Goal: Communication & Community: Answer question/provide support

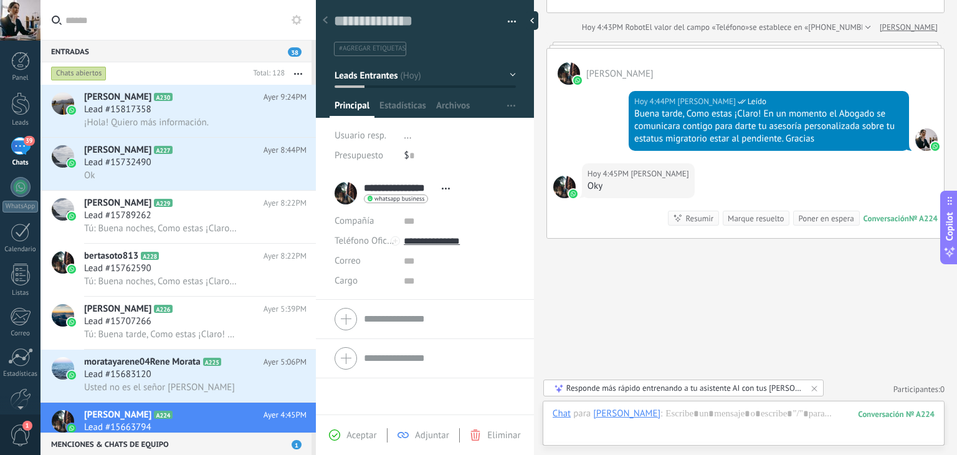
click at [316, 141] on div at bounding box center [316, 227] width 0 height 455
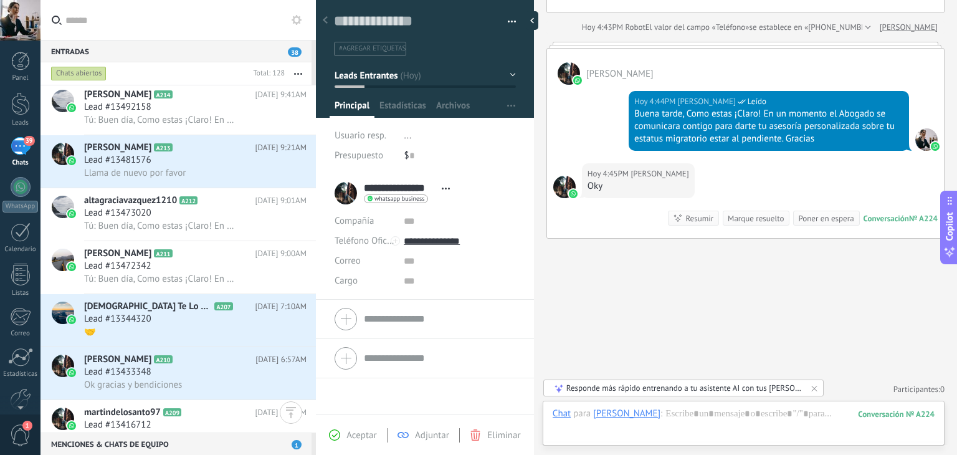
scroll to position [863, 0]
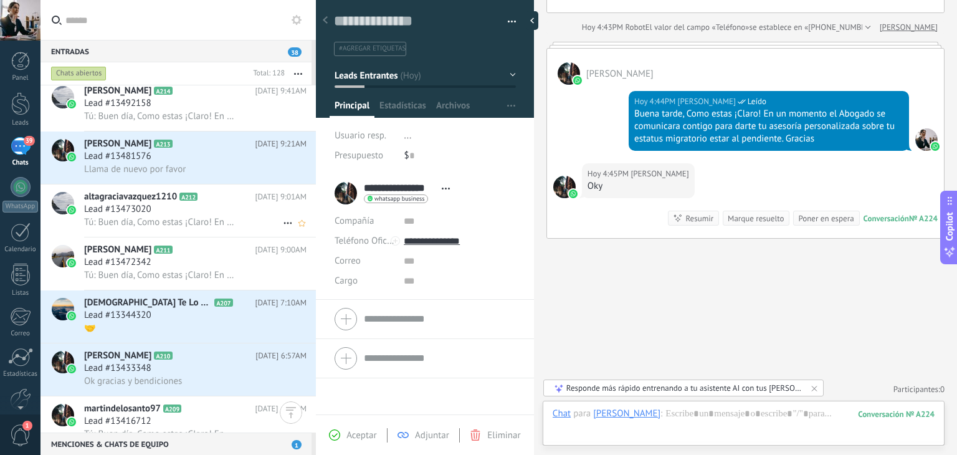
click at [140, 213] on span "Lead #13473020" at bounding box center [117, 209] width 67 height 12
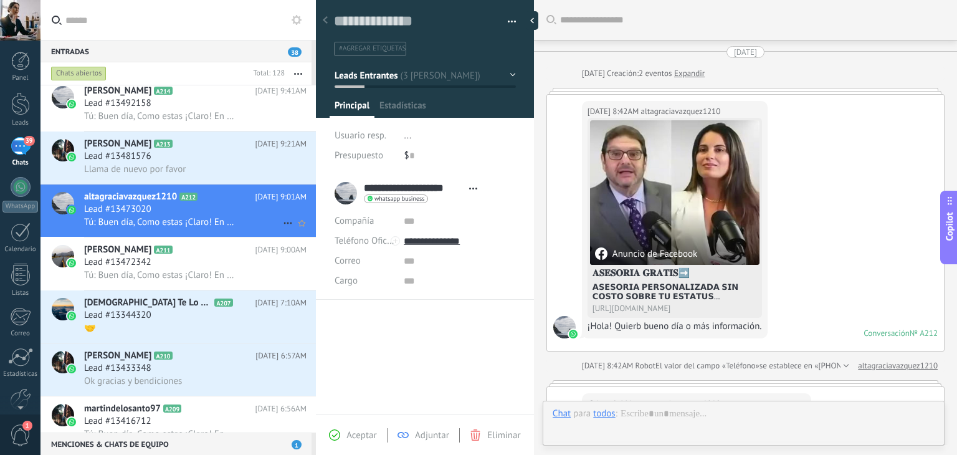
scroll to position [310, 0]
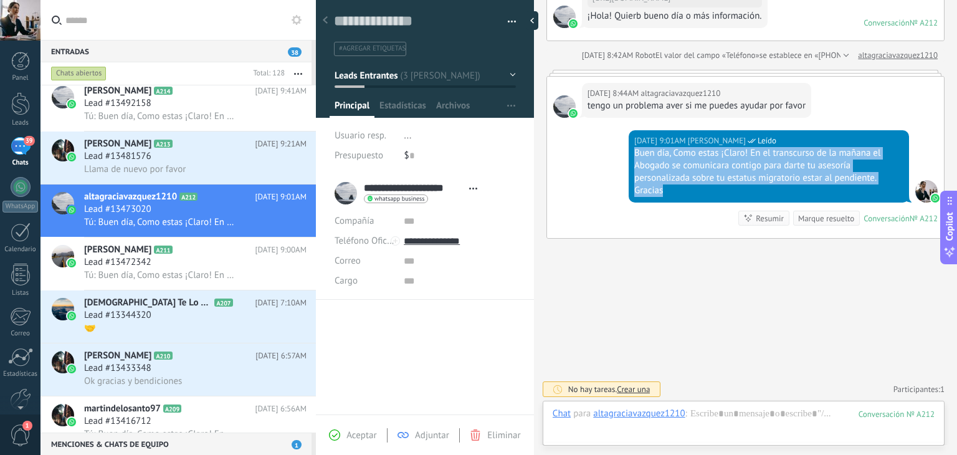
drag, startPoint x: 634, startPoint y: 153, endPoint x: 879, endPoint y: 190, distance: 247.8
click at [879, 190] on div "Buen día, Como estas ¡Claro! En el transcurso de la mañana el Abogado se comuni…" at bounding box center [768, 172] width 269 height 50
copy div "Buen día, Como estas ¡Claro! En el transcurso de la mañana el Abogado se comuni…"
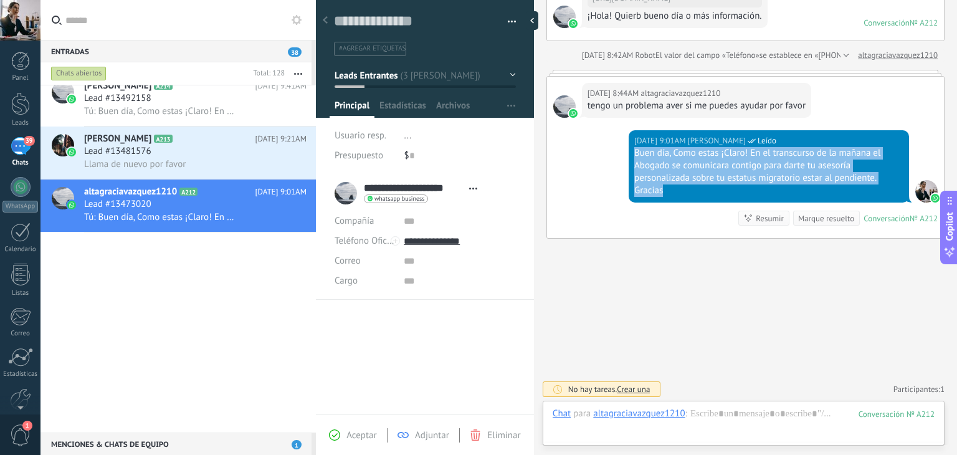
scroll to position [0, 0]
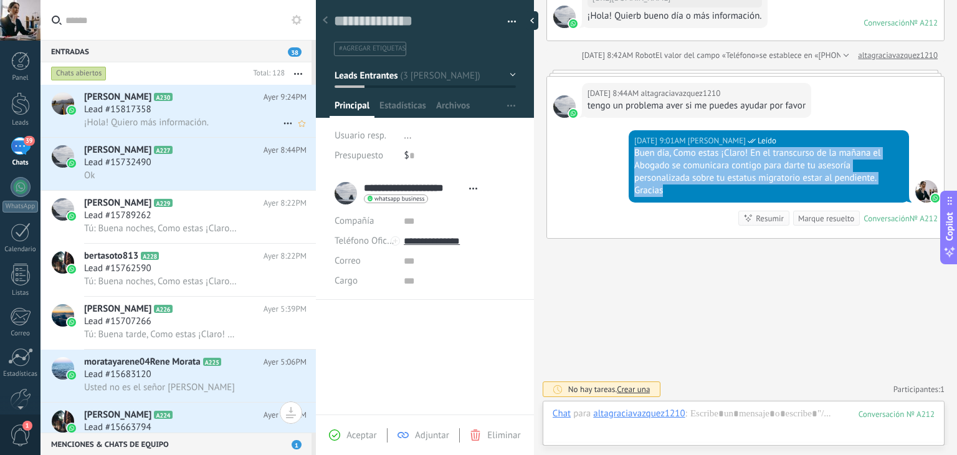
click at [225, 118] on div "¡Hola! Quiero más información." at bounding box center [195, 122] width 222 height 13
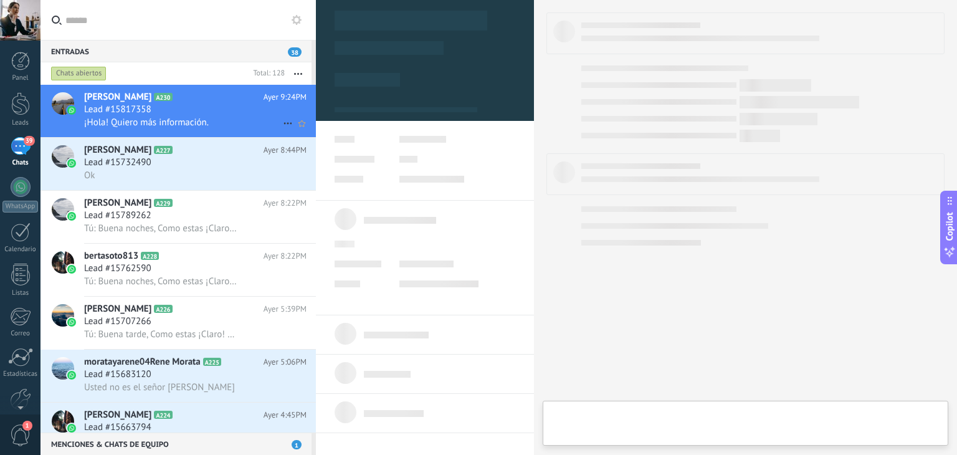
type textarea "**********"
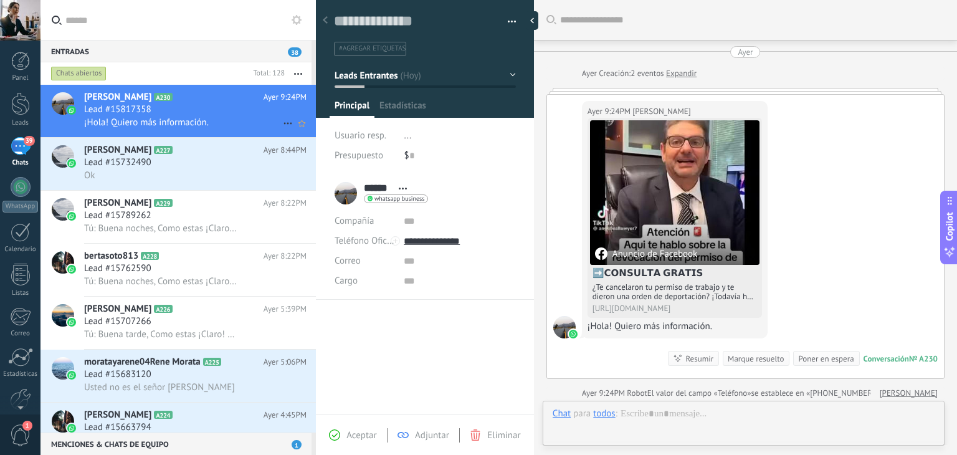
scroll to position [5, 0]
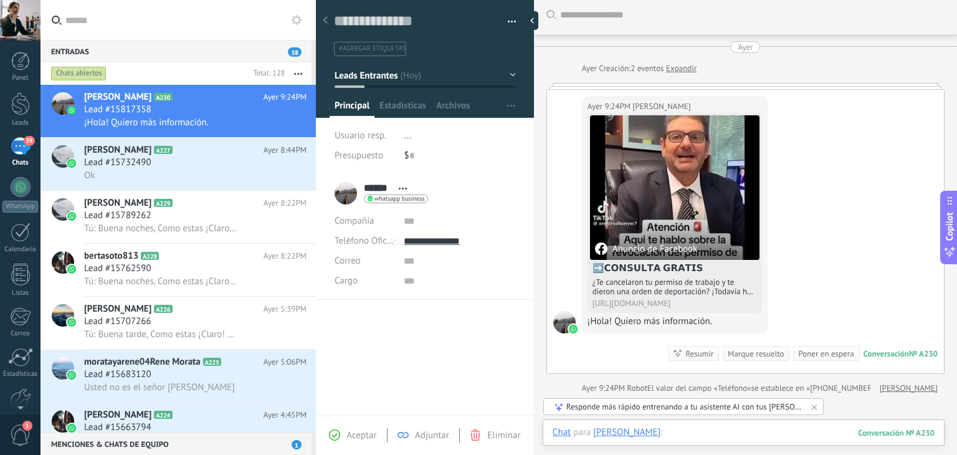
click at [668, 432] on div at bounding box center [744, 444] width 382 height 37
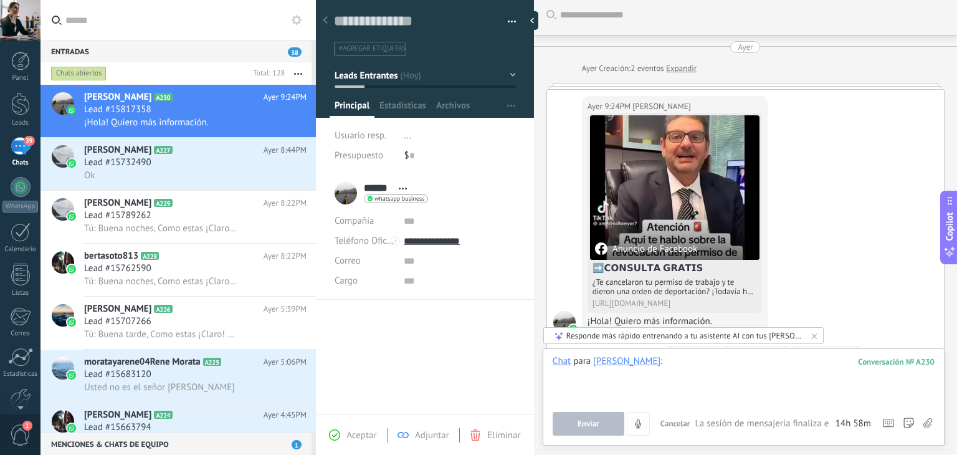
paste div
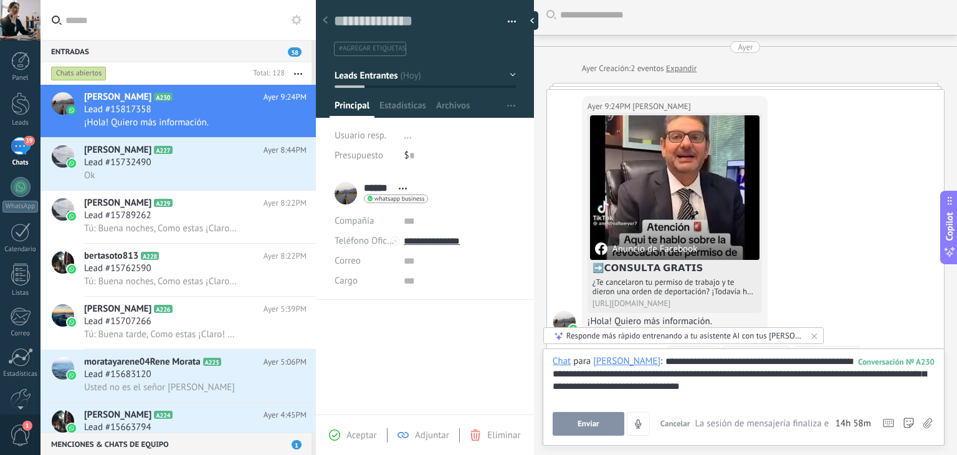
click at [569, 422] on button "Enviar" at bounding box center [589, 424] width 72 height 24
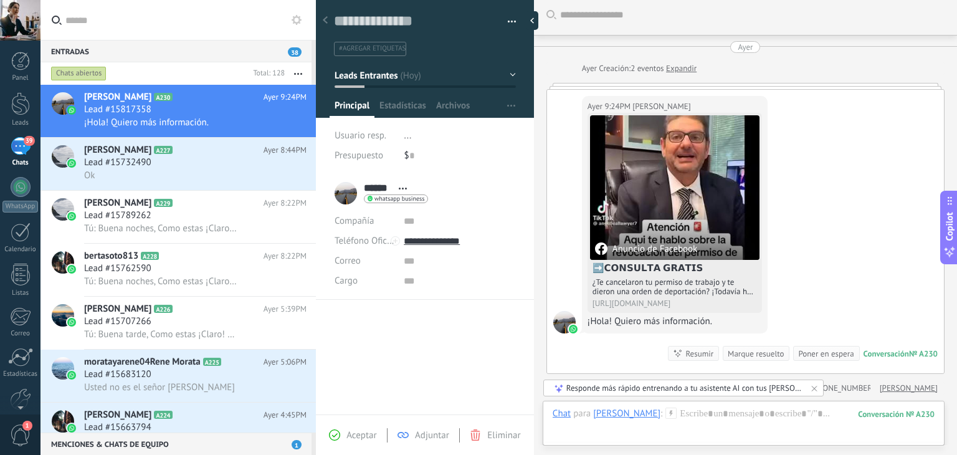
scroll to position [126, 0]
